Goal: Information Seeking & Learning: Learn about a topic

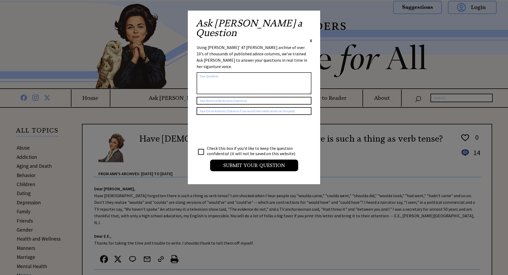
click at [311, 38] on span "X" at bounding box center [311, 40] width 2 height 5
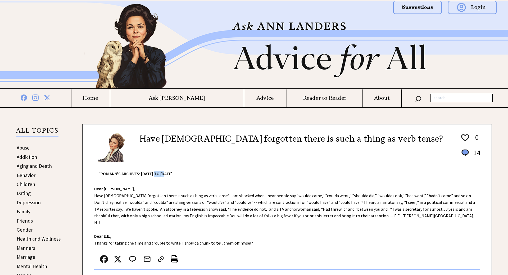
drag, startPoint x: 157, startPoint y: 173, endPoint x: 169, endPoint y: 174, distance: 12.5
click at [169, 174] on div "From Ann's Archives: [DATE] to [DATE]" at bounding box center [289, 170] width 382 height 14
drag, startPoint x: 166, startPoint y: 174, endPoint x: 156, endPoint y: 172, distance: 9.4
click at [156, 172] on div "From Ann's Archives: [DATE] to [DATE]" at bounding box center [289, 170] width 382 height 14
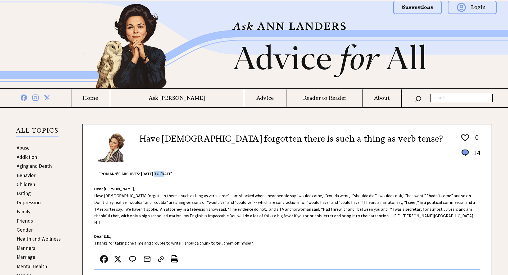
click at [176, 99] on h4 "Ask [PERSON_NAME]" at bounding box center [176, 98] width 133 height 7
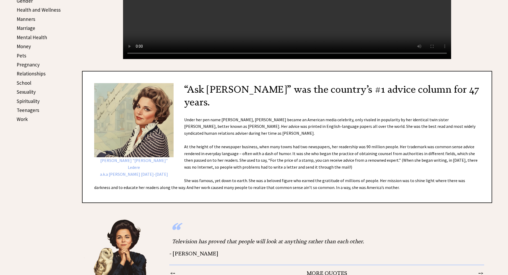
scroll to position [270, 0]
